Goal: Use online tool/utility: Utilize a website feature to perform a specific function

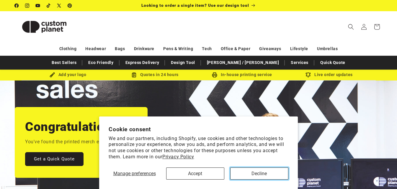
click at [282, 176] on button "Decline" at bounding box center [259, 174] width 58 height 12
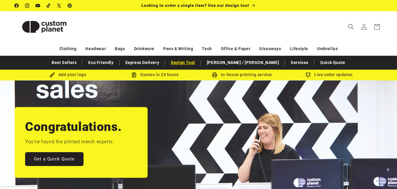
click at [198, 59] on link "Design Tool" at bounding box center [183, 63] width 30 height 10
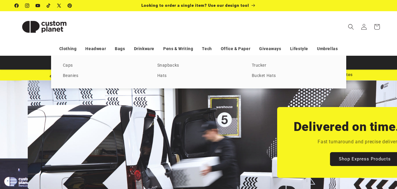
scroll to position [0, 397]
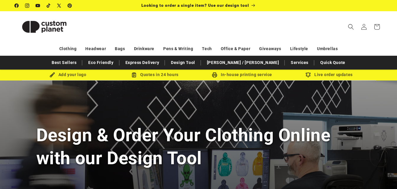
click at [198, 59] on link "Design Tool" at bounding box center [183, 63] width 30 height 10
click at [68, 73] on div "Add your logo" at bounding box center [67, 74] width 87 height 7
